Goal: Connect with others: Connect with others

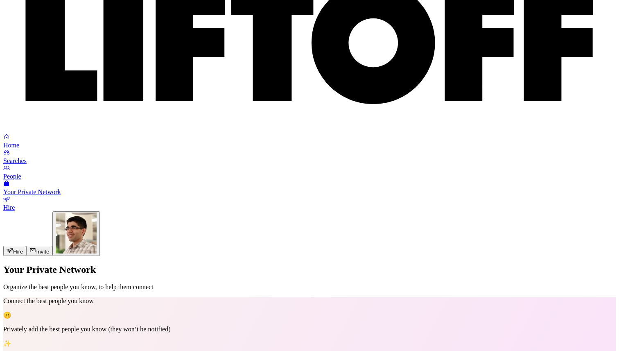
click at [310, 165] on link "People" at bounding box center [309, 172] width 613 height 15
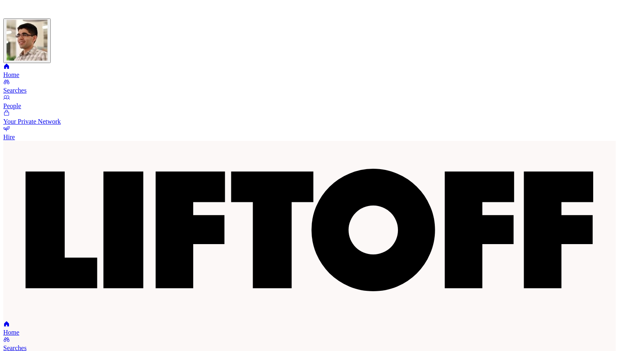
scroll to position [192, 0]
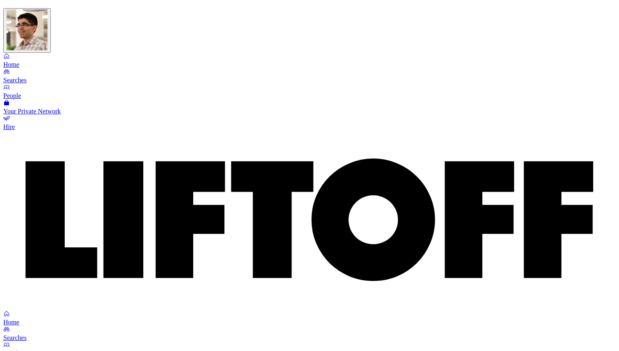
scroll to position [389, 0]
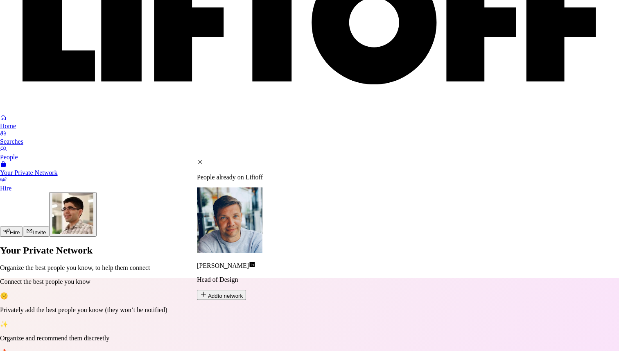
type input "[PERSON_NAME]"
click at [243, 293] on span "Add to network" at bounding box center [225, 296] width 35 height 6
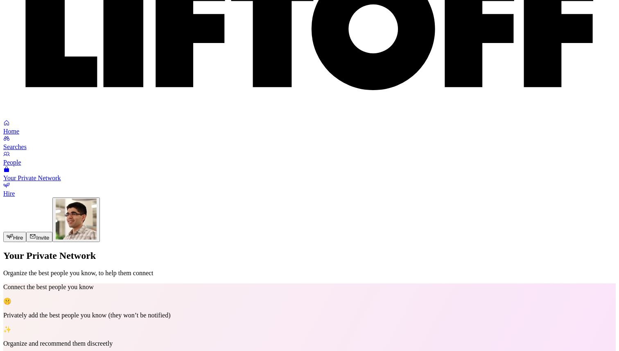
scroll to position [381, 0]
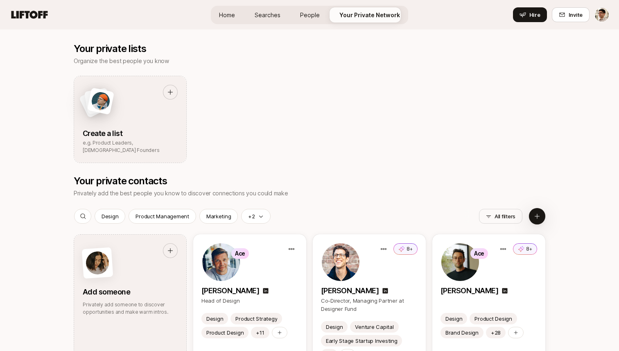
scroll to position [368, 0]
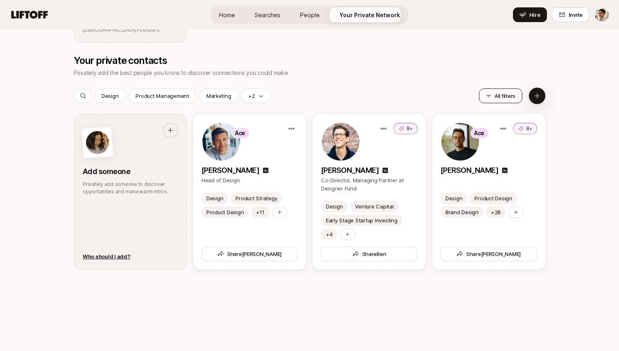
click at [507, 97] on button "All filters" at bounding box center [500, 95] width 43 height 15
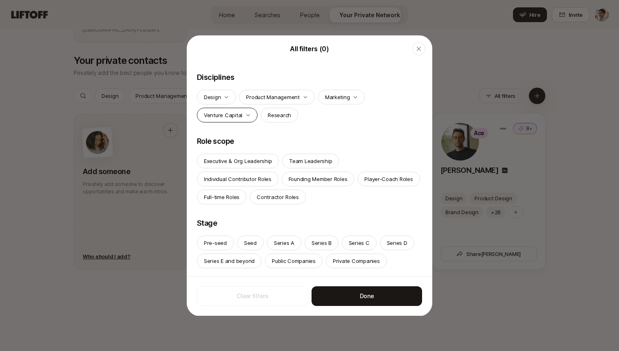
click at [243, 115] on div "Venture Capital" at bounding box center [227, 115] width 61 height 15
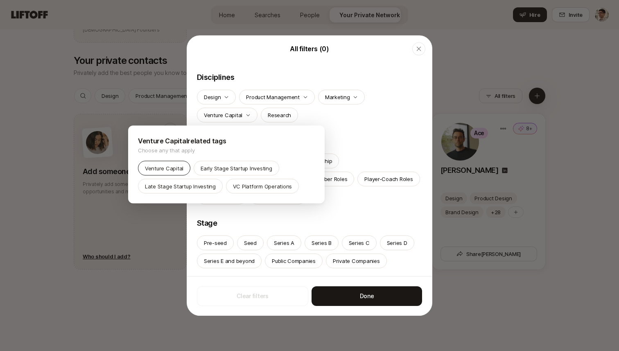
click at [165, 163] on div "Venture Capital" at bounding box center [164, 168] width 52 height 15
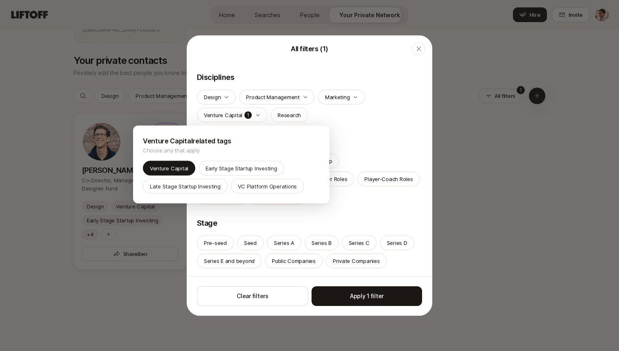
click at [377, 299] on div at bounding box center [309, 175] width 619 height 351
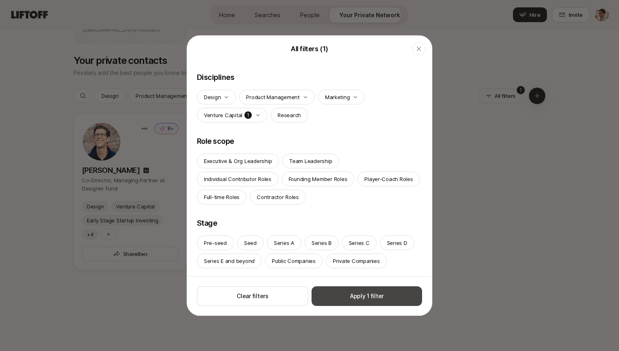
click at [377, 299] on button "Apply 1 filter" at bounding box center [367, 296] width 111 height 20
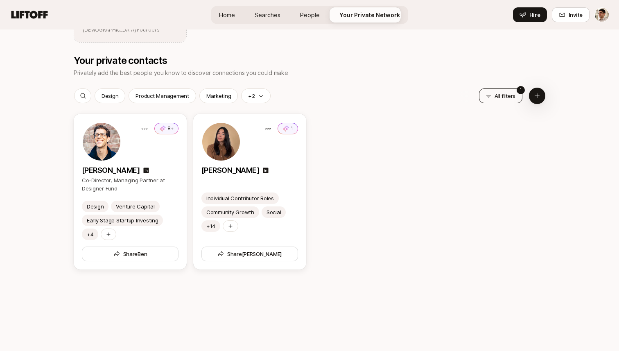
click at [511, 95] on button "All filters" at bounding box center [500, 95] width 43 height 15
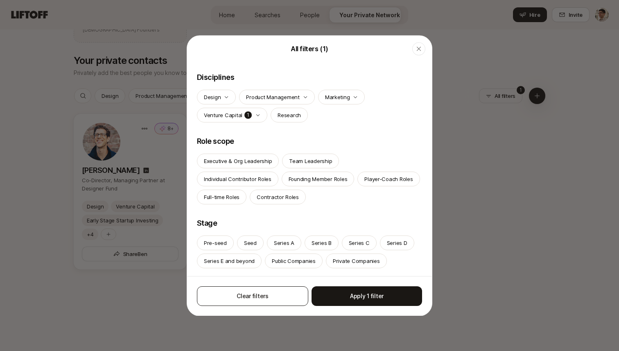
click at [274, 295] on button "Clear filters" at bounding box center [252, 296] width 111 height 20
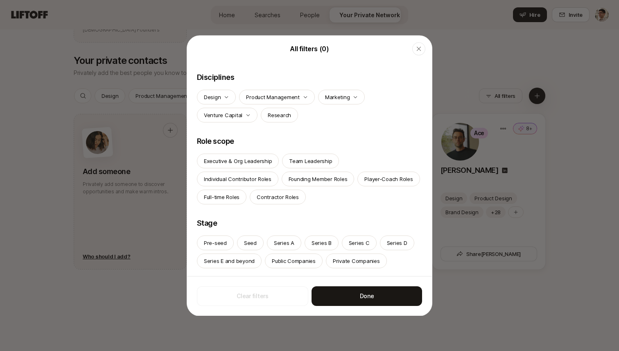
click at [459, 58] on div at bounding box center [309, 175] width 619 height 351
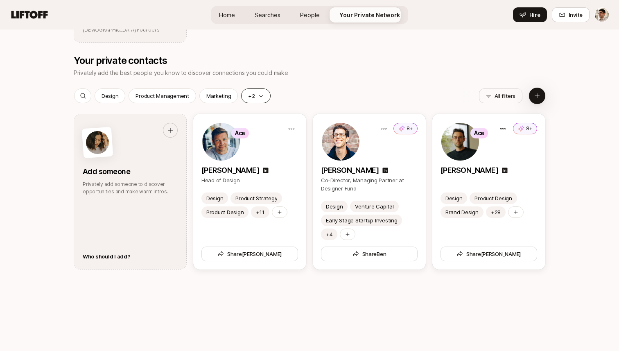
click at [253, 95] on div "+2" at bounding box center [255, 95] width 29 height 15
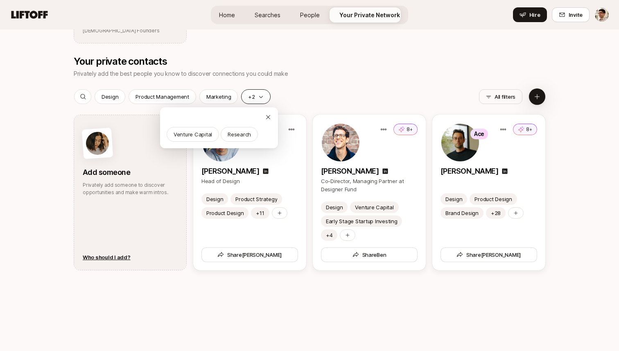
click at [258, 94] on icon "button" at bounding box center [260, 96] width 5 height 5
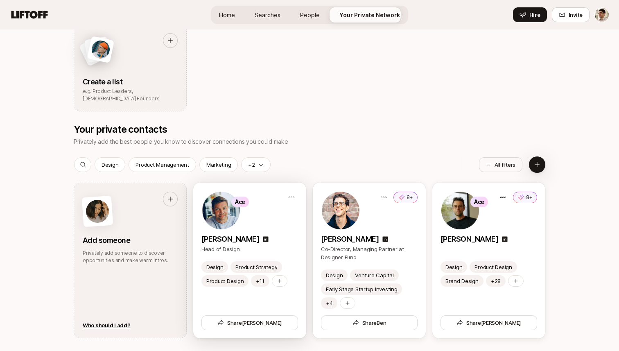
scroll to position [318, 0]
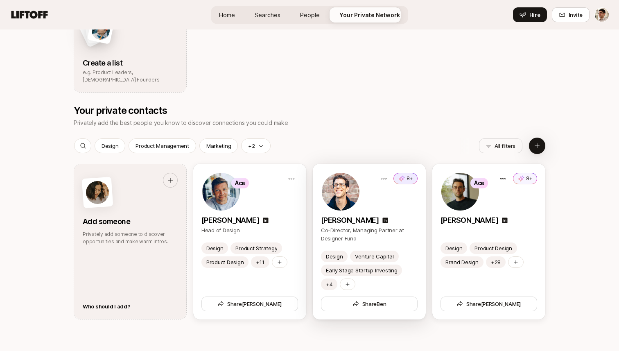
click at [404, 179] on icon at bounding box center [401, 178] width 7 height 8
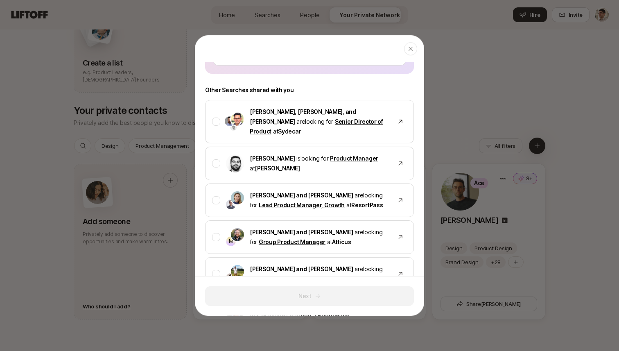
scroll to position [489, 0]
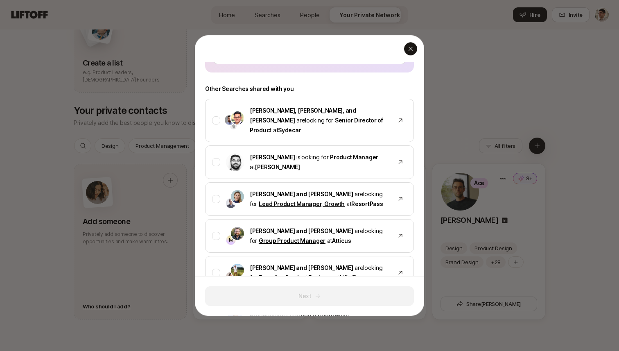
click at [411, 54] on div "button" at bounding box center [410, 48] width 13 height 13
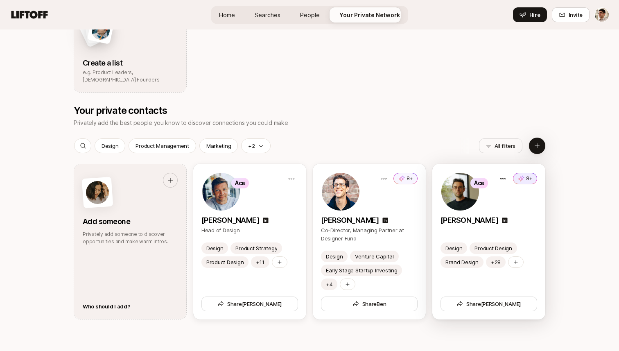
click at [522, 178] on icon at bounding box center [521, 179] width 6 height 6
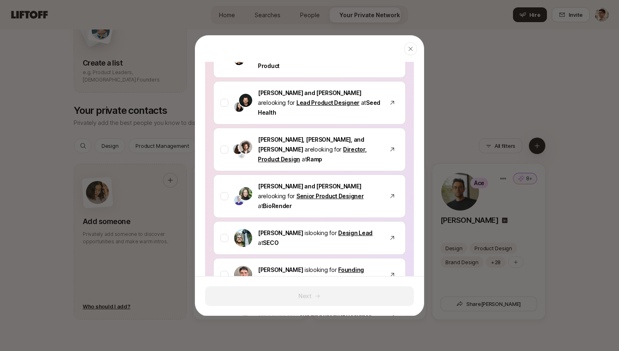
scroll to position [263, 0]
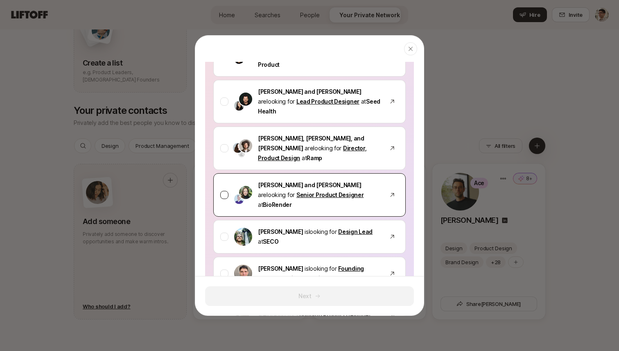
click at [292, 201] on span "BioRender" at bounding box center [277, 204] width 29 height 7
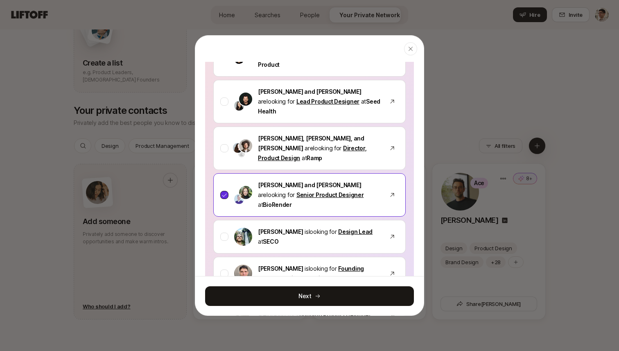
click at [292, 201] on span "BioRender" at bounding box center [277, 204] width 29 height 7
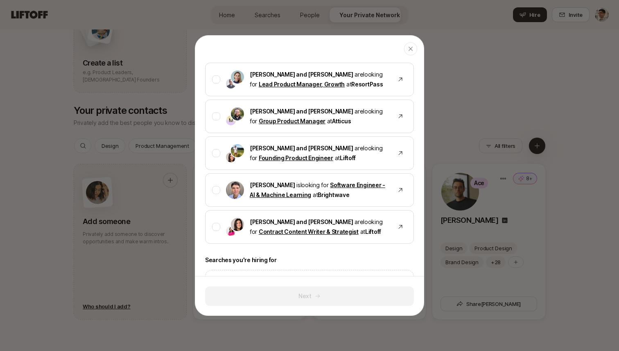
scroll to position [670, 0]
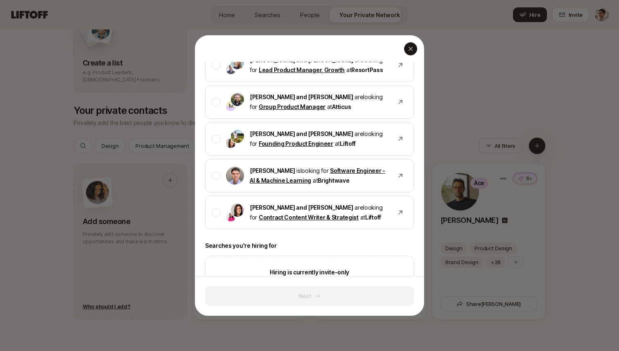
click at [410, 51] on icon "button" at bounding box center [410, 48] width 7 height 7
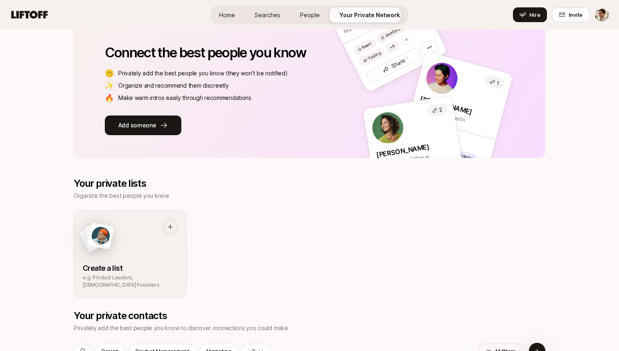
scroll to position [0, 0]
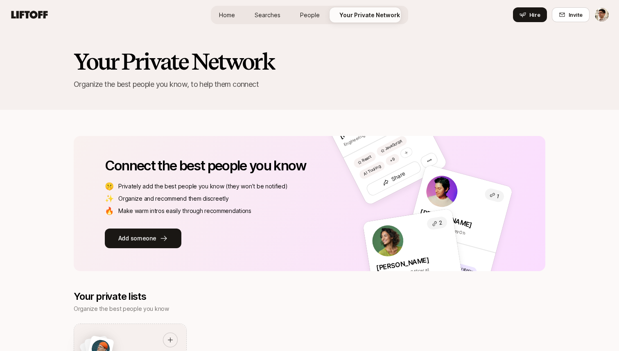
click at [231, 14] on span "Home" at bounding box center [227, 15] width 16 height 9
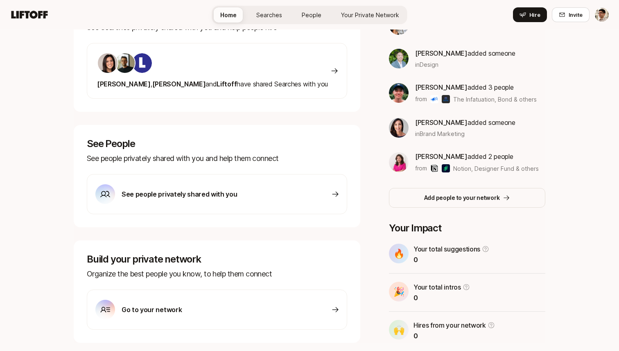
scroll to position [193, 0]
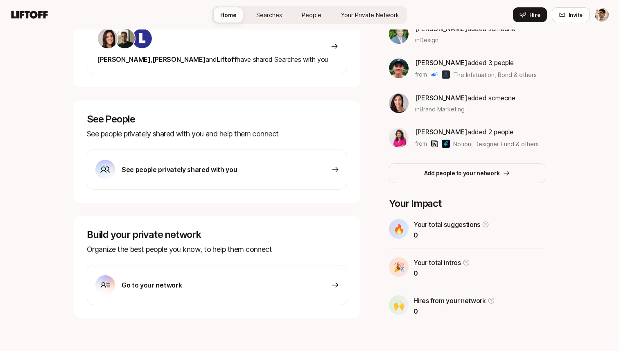
click at [292, 172] on div "See people privately shared with you" at bounding box center [217, 169] width 260 height 40
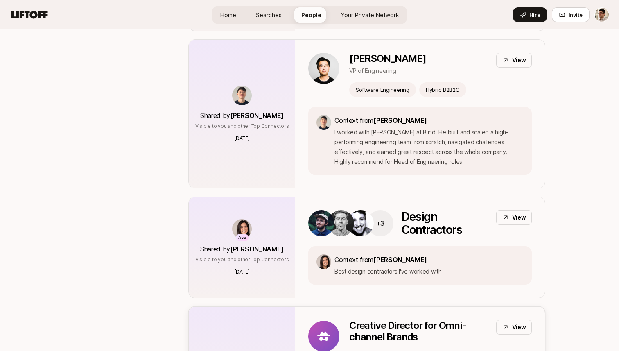
scroll to position [3509, 0]
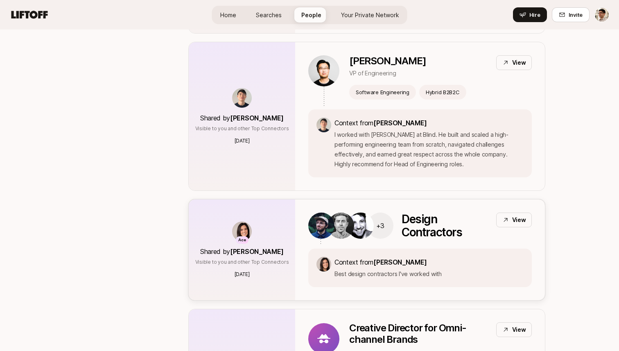
click at [502, 213] on div "View" at bounding box center [514, 220] width 36 height 15
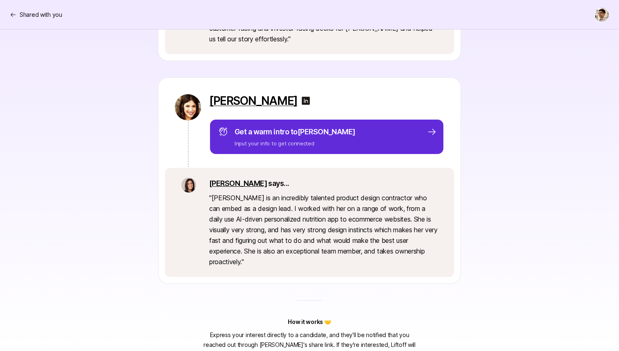
scroll to position [1116, 0]
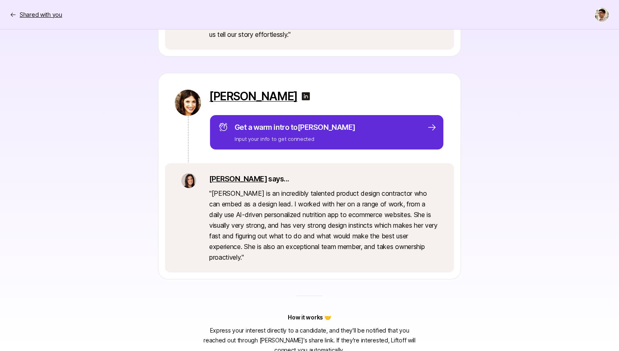
click at [24, 14] on p "Shared with you" at bounding box center [41, 15] width 43 height 10
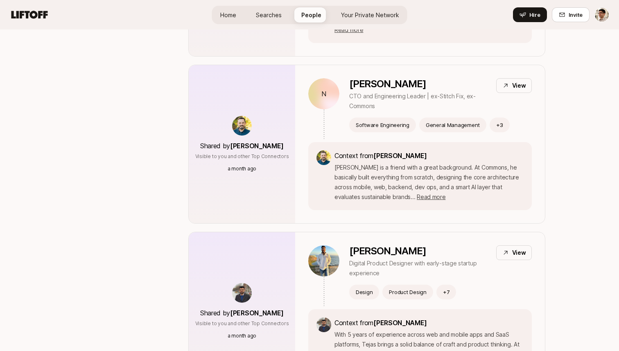
scroll to position [3509, 0]
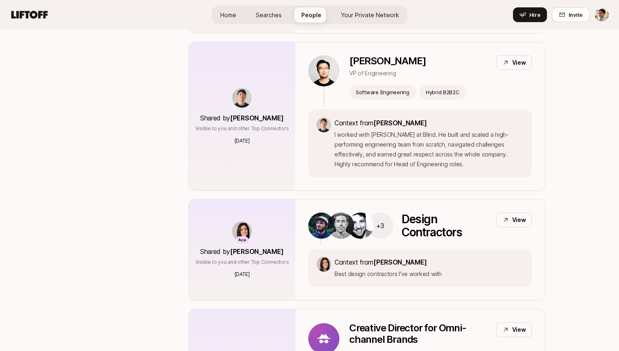
click at [273, 20] on link "Searches" at bounding box center [268, 14] width 39 height 15
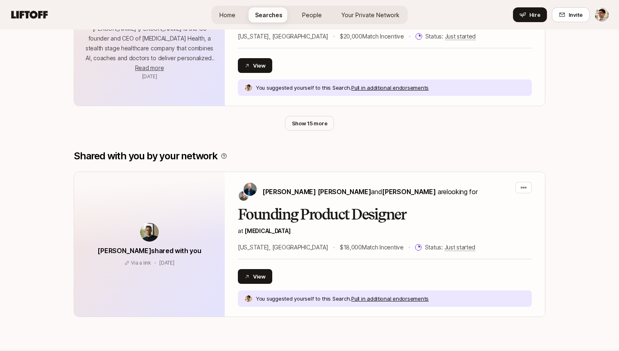
scroll to position [510, 0]
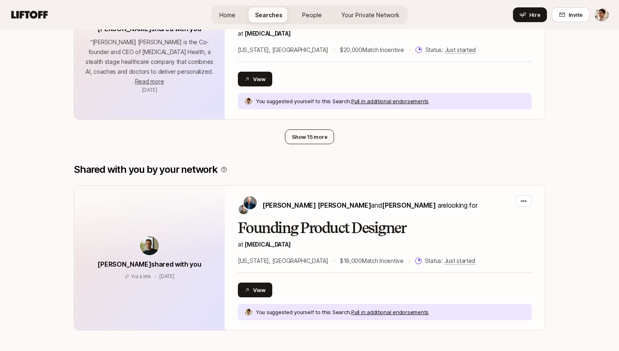
click at [304, 139] on button "Show 15 more" at bounding box center [310, 136] width 50 height 15
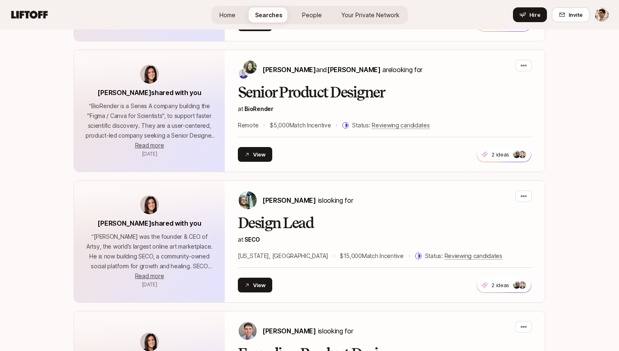
scroll to position [1779, 0]
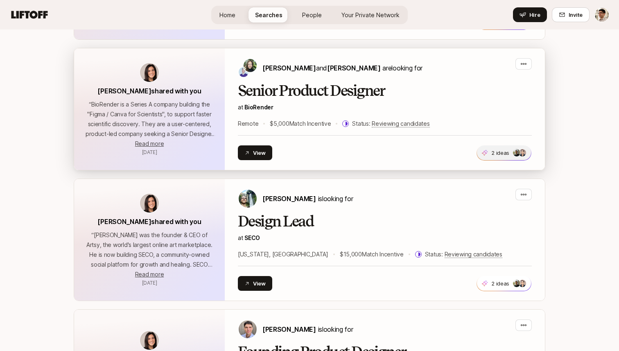
click at [525, 149] on span at bounding box center [522, 153] width 8 height 8
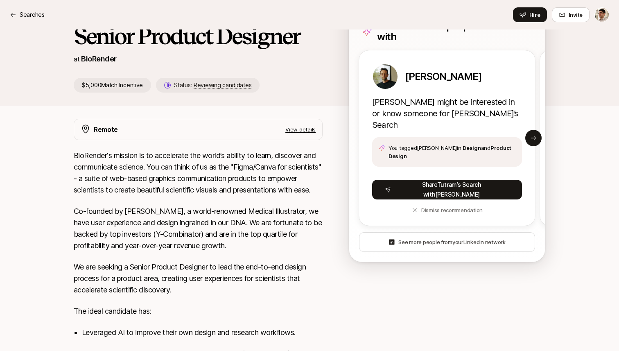
scroll to position [97, 0]
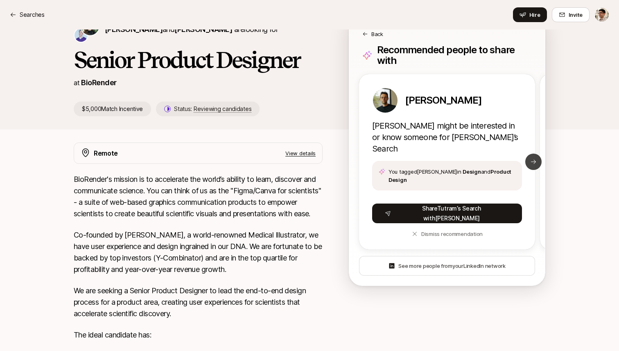
click at [534, 158] on icon at bounding box center [533, 161] width 7 height 7
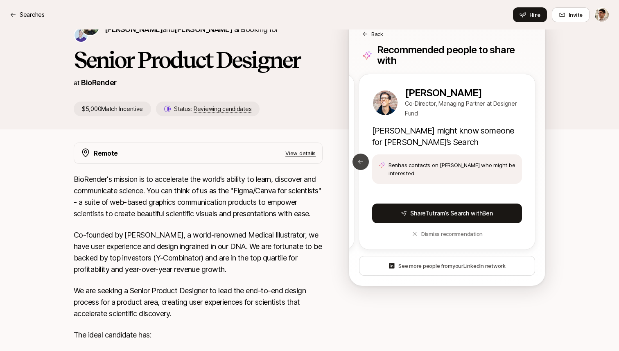
click at [364, 154] on button "Previous slide" at bounding box center [361, 162] width 16 height 16
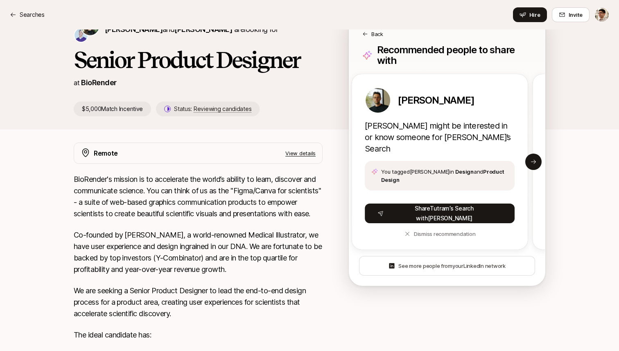
scroll to position [0, 0]
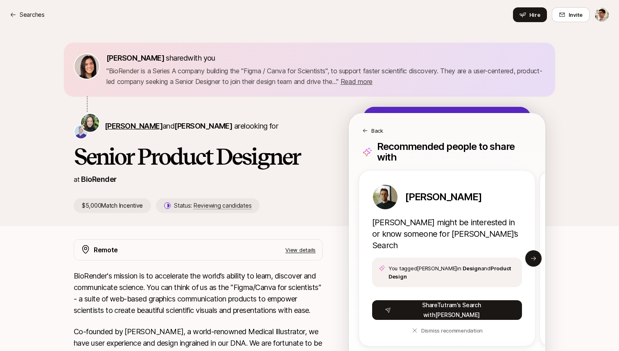
click at [126, 127] on span "Tutram Nguyen" at bounding box center [134, 126] width 58 height 9
click at [195, 127] on span "Jon Fan" at bounding box center [203, 126] width 58 height 9
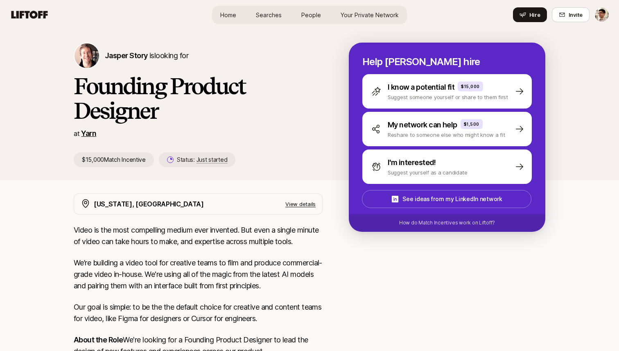
click at [93, 132] on link "Yarn" at bounding box center [88, 133] width 15 height 9
